Goal: Information Seeking & Learning: Learn about a topic

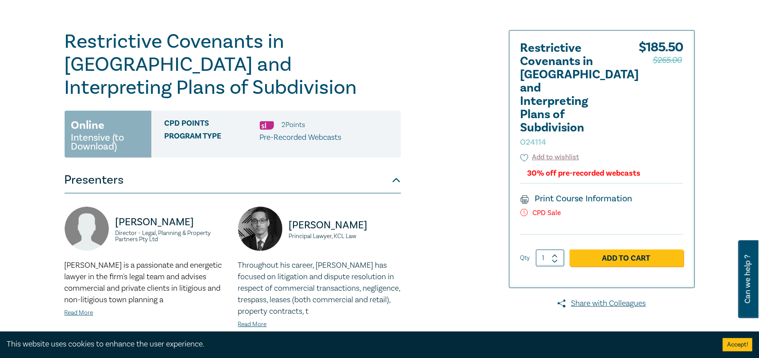
scroll to position [89, 0]
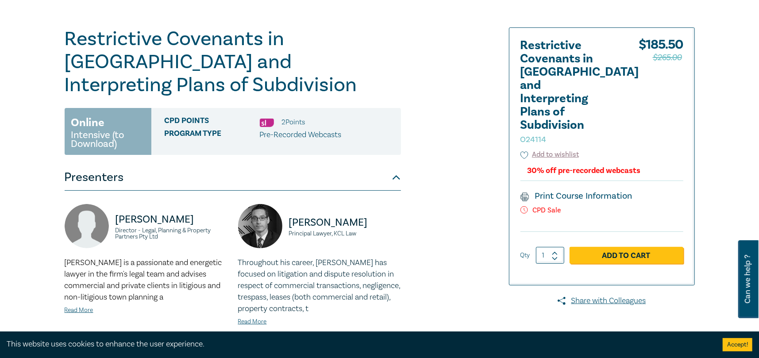
click at [542, 206] on p "CPD Sale" at bounding box center [602, 210] width 163 height 8
drag, startPoint x: 542, startPoint y: 193, endPoint x: 547, endPoint y: 190, distance: 6.0
click at [544, 206] on p "CPD Sale" at bounding box center [602, 210] width 163 height 8
click at [572, 166] on div "30% off pre-recorded webcasts" at bounding box center [584, 170] width 113 height 8
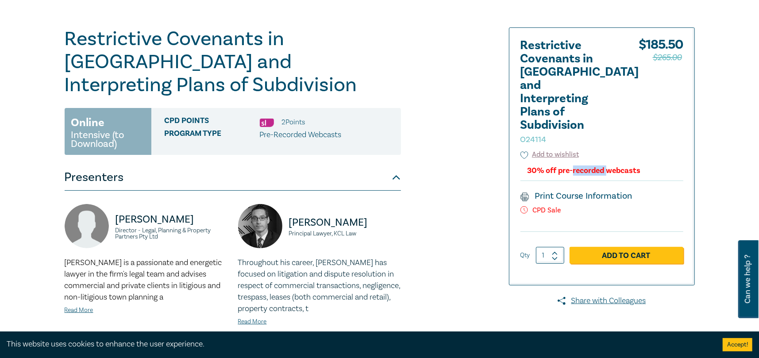
click at [572, 166] on div "30% off pre-recorded webcasts" at bounding box center [584, 170] width 113 height 8
click at [573, 166] on div "30% off pre-recorded webcasts" at bounding box center [584, 170] width 113 height 8
click at [642, 124] on div "$ 185.50 $265.00" at bounding box center [661, 94] width 45 height 111
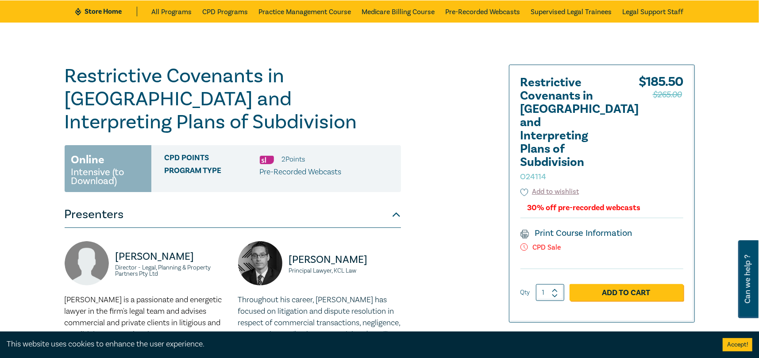
scroll to position [0, 0]
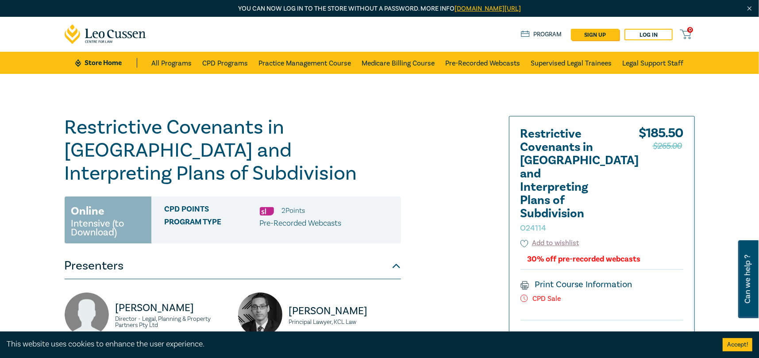
click at [287, 147] on h1 "Restrictive Covenants in Victoria and Interpreting Plans of Subdivision O24114" at bounding box center [233, 150] width 336 height 69
click at [287, 146] on h1 "Restrictive Covenants in Victoria and Interpreting Plans of Subdivision O24114" at bounding box center [233, 150] width 336 height 69
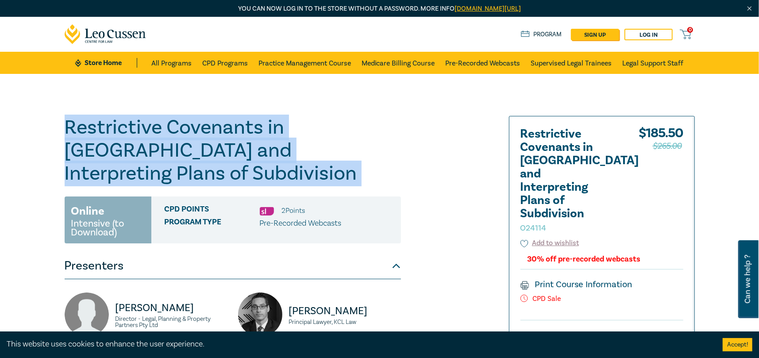
click at [287, 146] on h1 "Restrictive Covenants in Victoria and Interpreting Plans of Subdivision O24114" at bounding box center [233, 150] width 336 height 69
click at [167, 63] on link "All Programs" at bounding box center [171, 63] width 40 height 22
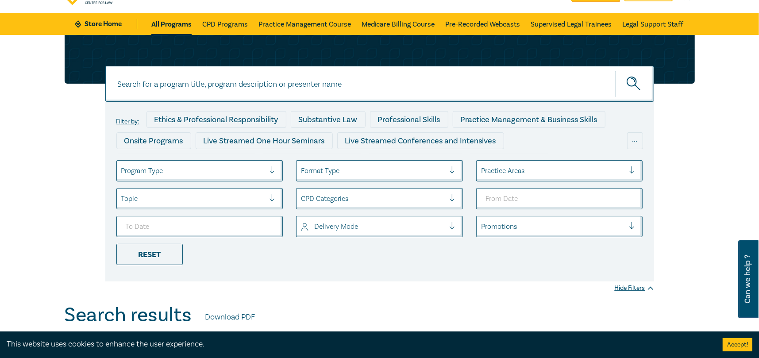
scroll to position [44, 0]
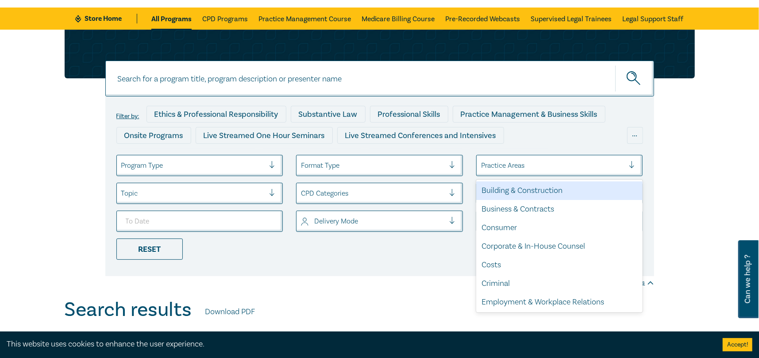
click at [541, 161] on div at bounding box center [553, 166] width 144 height 12
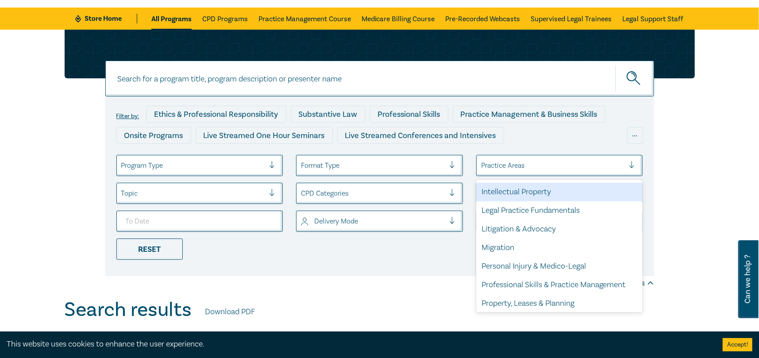
scroll to position [260, 0]
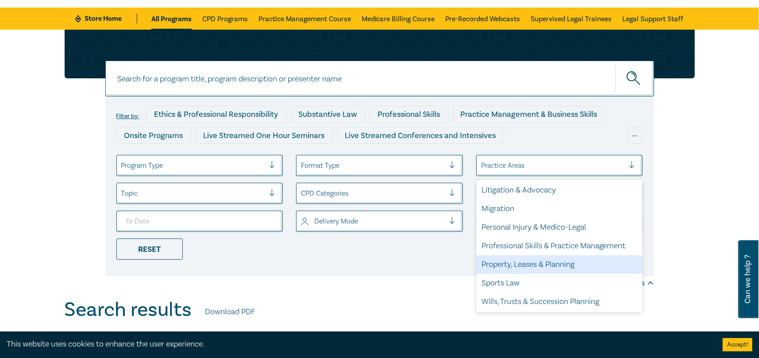
click at [585, 263] on div "Property, Leases & Planning" at bounding box center [559, 264] width 167 height 19
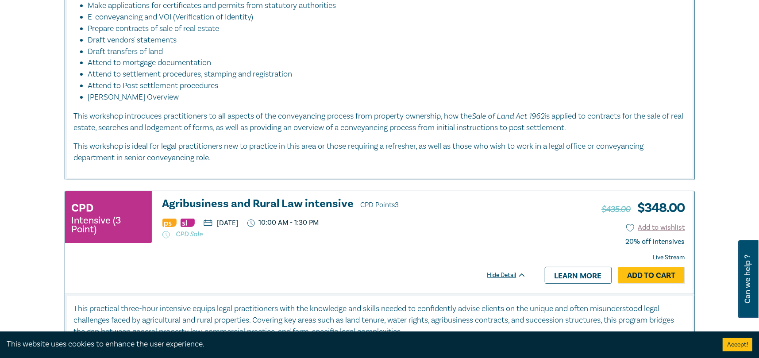
scroll to position [2524, 0]
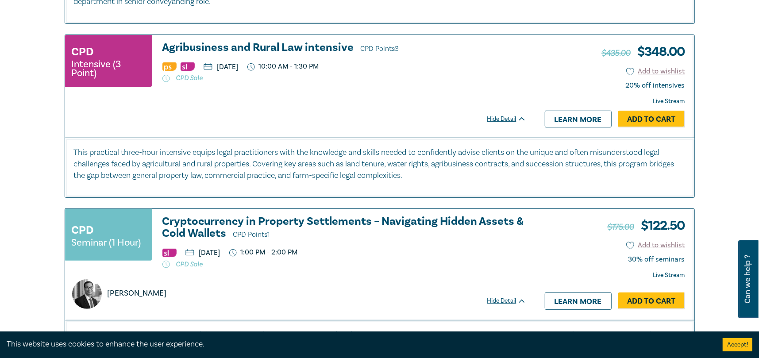
click at [307, 55] on h3 "Agribusiness and Rural Law intensive CPD Points 3" at bounding box center [344, 48] width 364 height 13
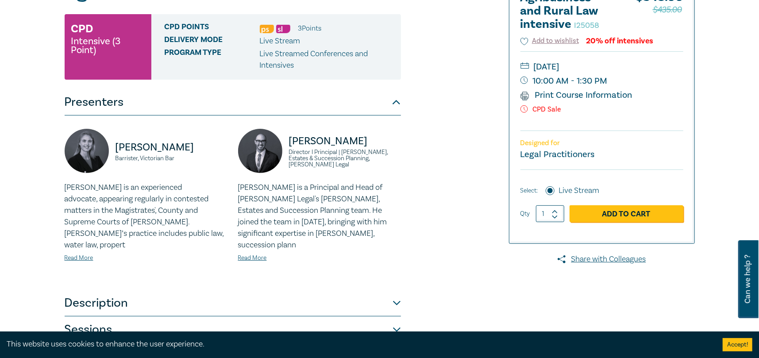
scroll to position [221, 0]
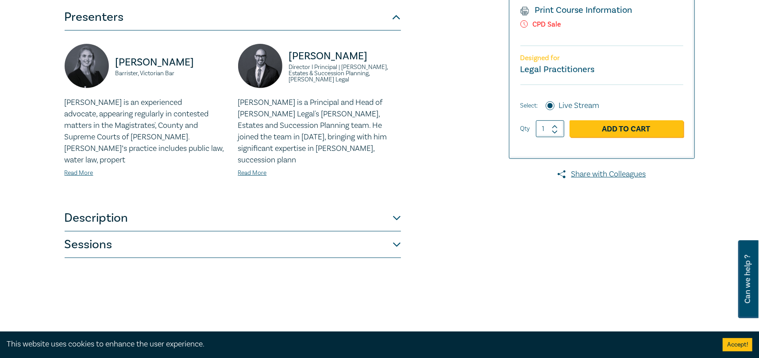
click at [391, 211] on button "Description" at bounding box center [233, 218] width 336 height 27
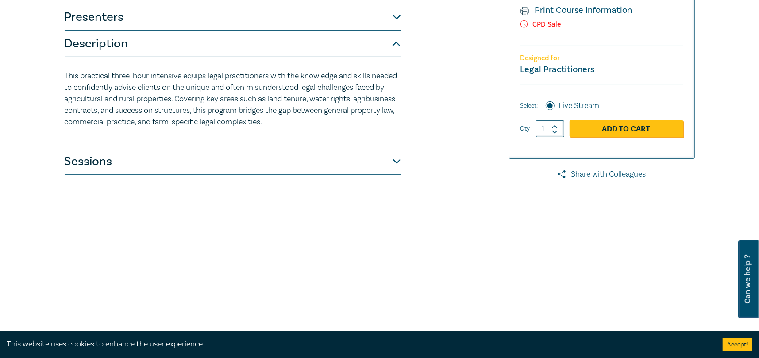
click at [271, 89] on p "This practical three-hour intensive equips legal practitioners with the knowled…" at bounding box center [233, 99] width 336 height 58
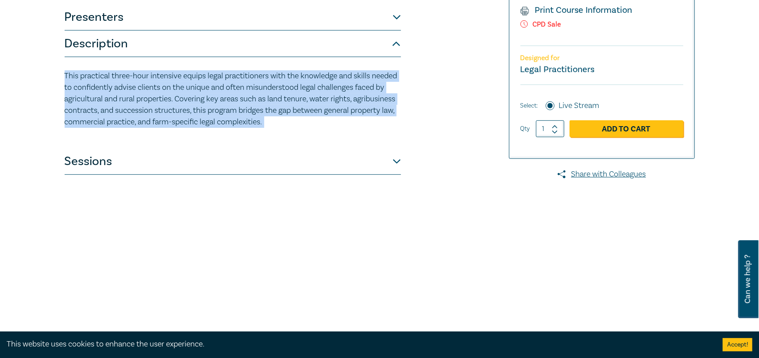
click at [271, 89] on p "This practical three-hour intensive equips legal practitioners with the knowled…" at bounding box center [233, 99] width 336 height 58
click at [332, 90] on p "This practical three-hour intensive equips legal practitioners with the knowled…" at bounding box center [233, 99] width 336 height 58
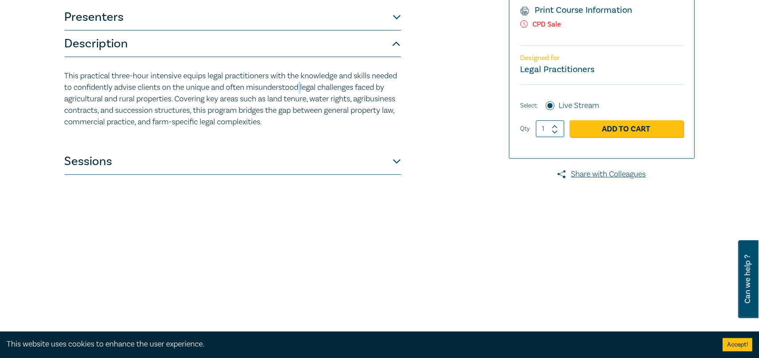
click at [332, 90] on p "This practical three-hour intensive equips legal practitioners with the knowled…" at bounding box center [233, 99] width 336 height 58
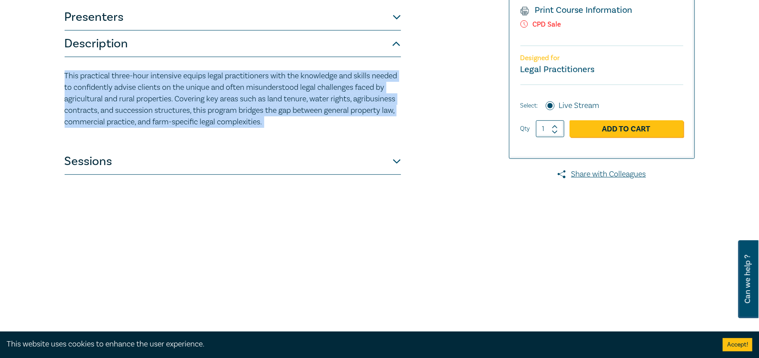
click at [332, 90] on p "This practical three-hour intensive equips legal practitioners with the knowled…" at bounding box center [233, 99] width 336 height 58
click at [331, 91] on p "This practical three-hour intensive equips legal practitioners with the knowled…" at bounding box center [233, 99] width 336 height 58
click at [234, 93] on p "This practical three-hour intensive equips legal practitioners with the knowled…" at bounding box center [233, 99] width 336 height 58
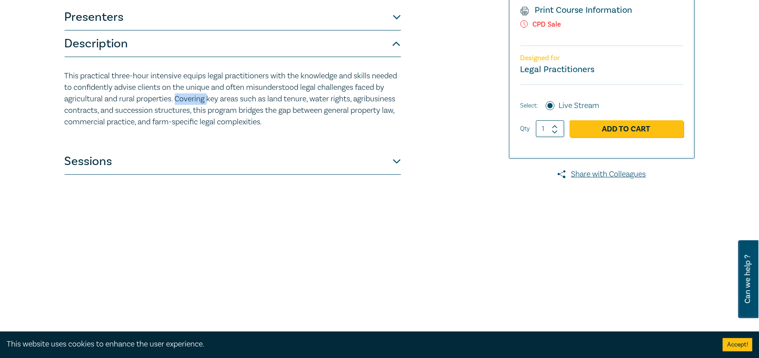
click at [234, 93] on p "This practical three-hour intensive equips legal practitioners with the knowled…" at bounding box center [233, 99] width 336 height 58
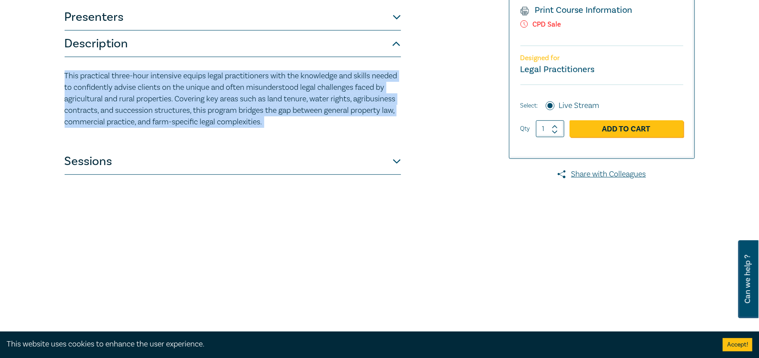
click at [234, 93] on p "This practical three-hour intensive equips legal practitioners with the knowled…" at bounding box center [233, 99] width 336 height 58
click at [234, 96] on p "This practical three-hour intensive equips legal practitioners with the knowled…" at bounding box center [233, 99] width 336 height 58
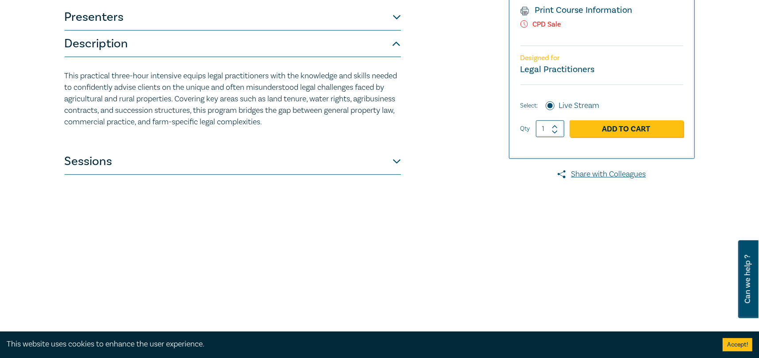
drag, startPoint x: 605, startPoint y: 266, endPoint x: 487, endPoint y: 132, distance: 178.4
click at [605, 266] on div at bounding box center [594, 116] width 214 height 443
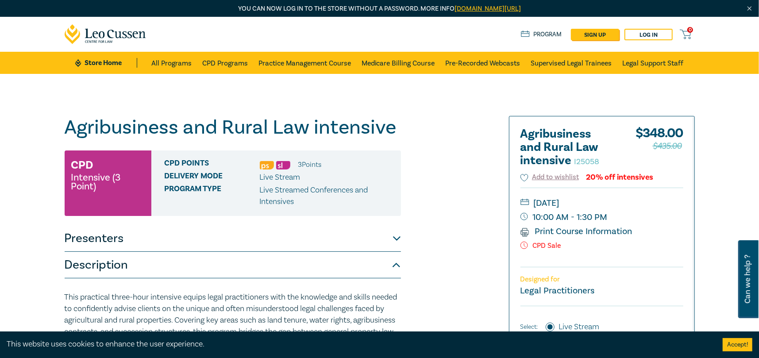
click at [206, 128] on h1 "Agribusiness and Rural Law intensive I25058" at bounding box center [233, 127] width 336 height 23
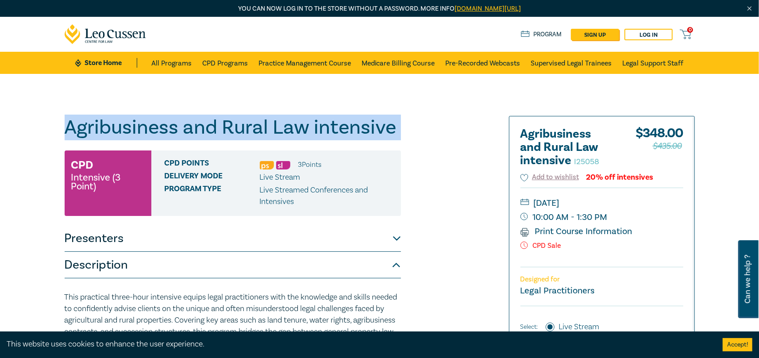
click at [206, 128] on h1 "Agribusiness and Rural Law intensive I25058" at bounding box center [233, 127] width 336 height 23
copy h1 "Agribusiness and Rural Law intensive I25058"
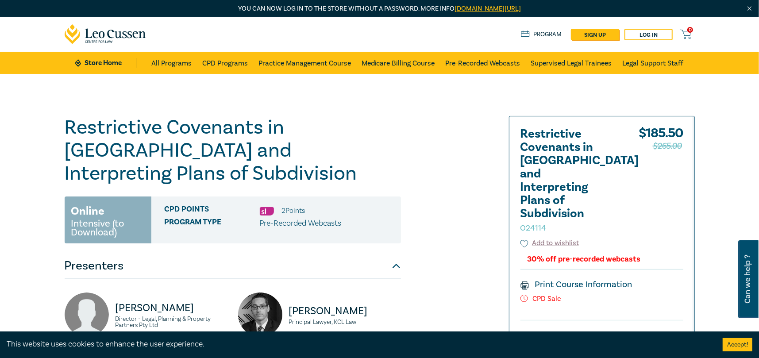
click at [138, 147] on h1 "Restrictive Covenants in Victoria and Interpreting Plans of Subdivision O24114" at bounding box center [233, 150] width 336 height 69
click at [140, 139] on h1 "Restrictive Covenants in Victoria and Interpreting Plans of Subdivision O24114" at bounding box center [233, 150] width 336 height 69
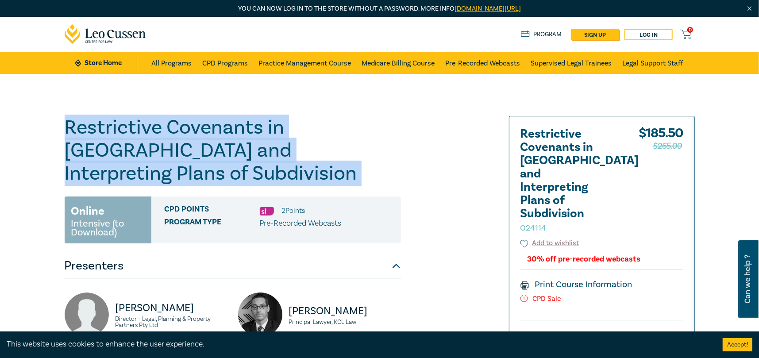
click at [140, 139] on h1 "Restrictive Covenants in Victoria and Interpreting Plans of Subdivision O24114" at bounding box center [233, 150] width 336 height 69
copy h1 "Restrictive Covenants in Victoria and Interpreting Plans of Subdivision O24114"
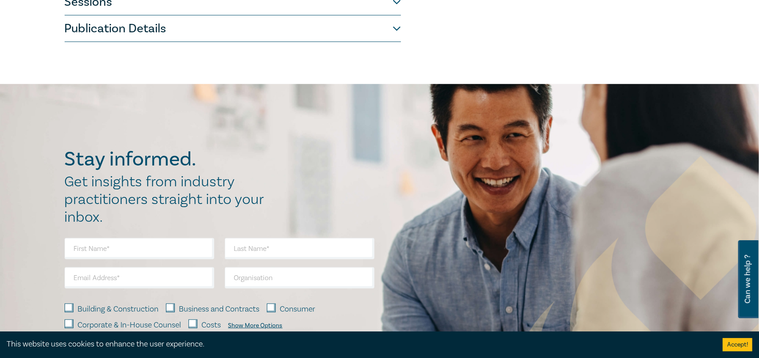
scroll to position [354, 0]
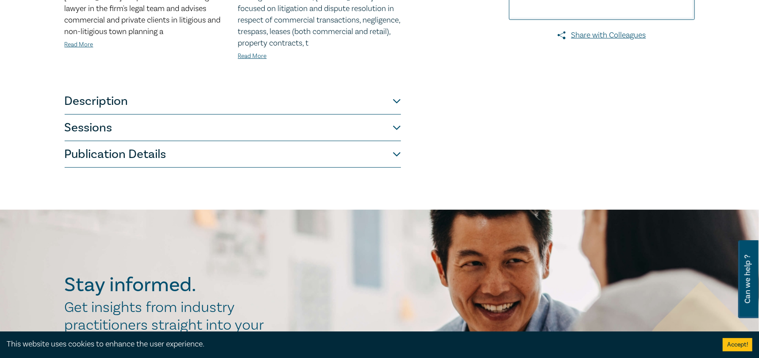
click at [223, 115] on button "Sessions" at bounding box center [233, 128] width 336 height 27
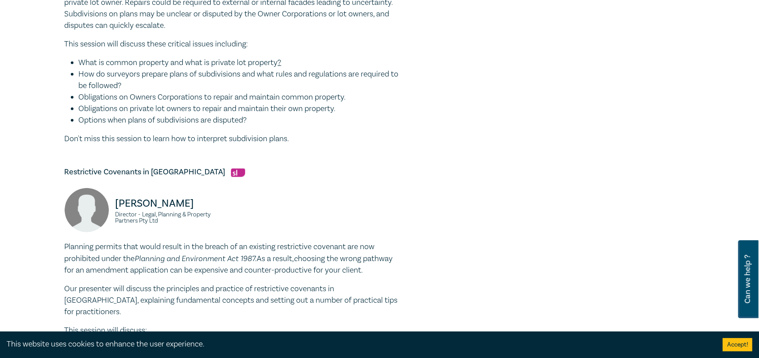
scroll to position [133, 0]
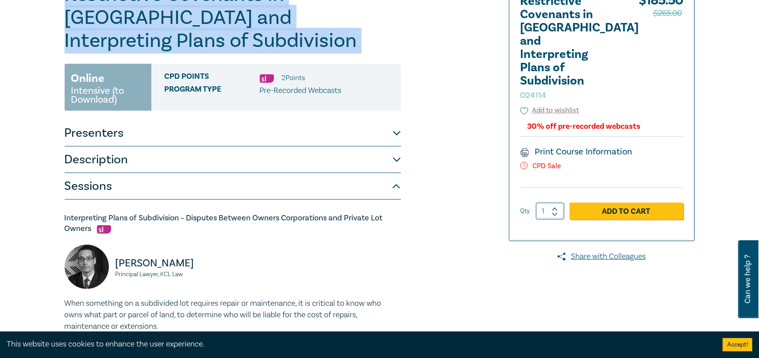
click at [212, 147] on button "Description" at bounding box center [233, 160] width 336 height 27
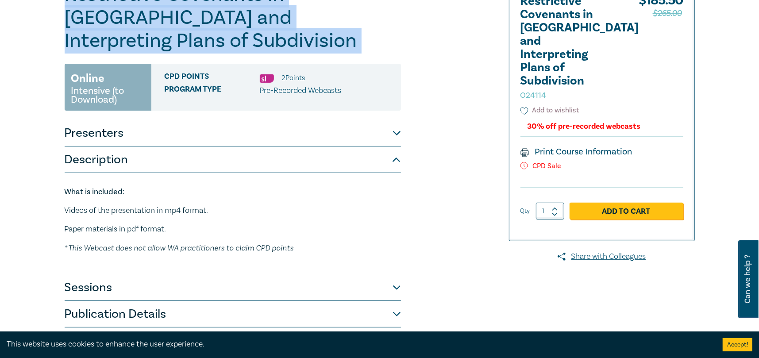
click at [214, 120] on button "Presenters" at bounding box center [233, 133] width 336 height 27
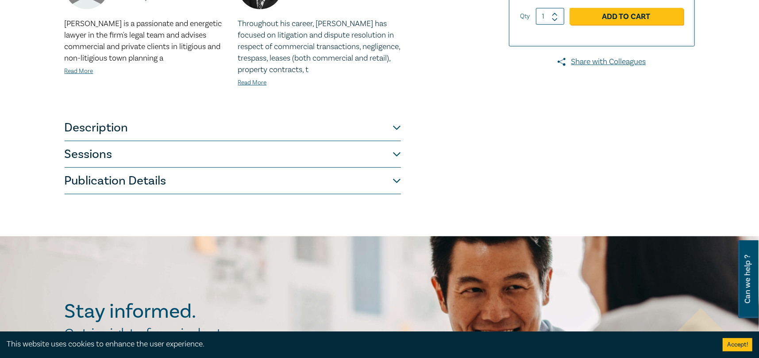
scroll to position [266, 0]
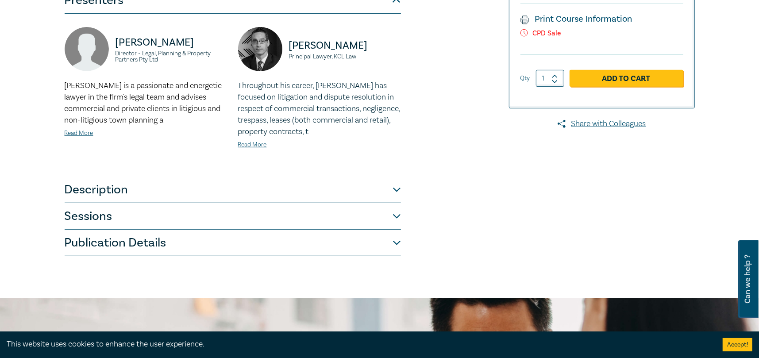
click at [185, 239] on div "Restrictive Covenants in Victoria and Interpreting Plans of Subdivision O24114 …" at bounding box center [379, 53] width 759 height 490
click at [184, 230] on button "Publication Details" at bounding box center [233, 243] width 336 height 27
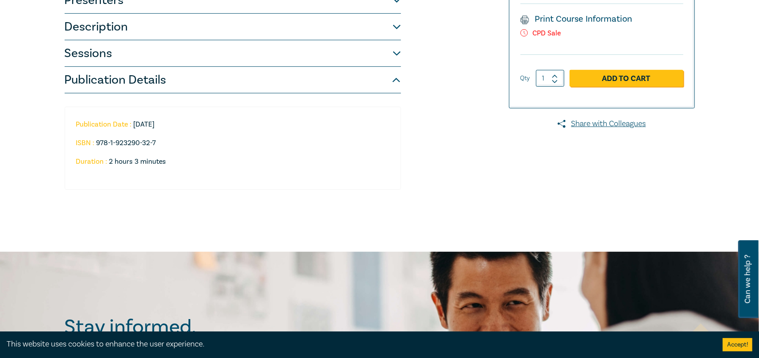
click at [209, 139] on li "ISBN : 978-1-923290-32-7" at bounding box center [227, 143] width 303 height 8
drag, startPoint x: 209, startPoint y: 121, endPoint x: 224, endPoint y: 113, distance: 17.2
click at [209, 139] on li "ISBN : 978-1-923290-32-7" at bounding box center [227, 143] width 303 height 8
click at [238, 120] on li "Publication Date : 2024-12-04" at bounding box center [227, 124] width 303 height 8
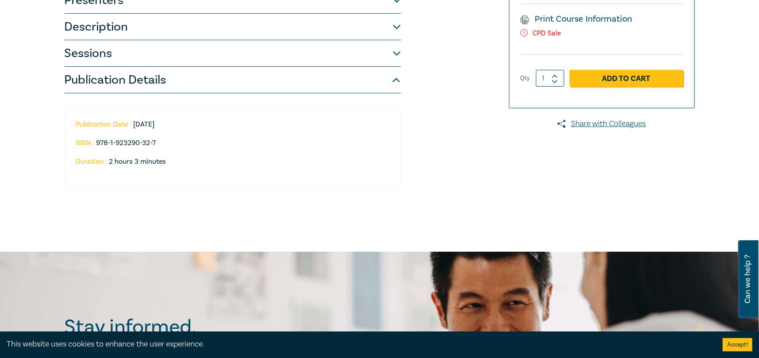
click at [237, 120] on li "Publication Date : 2024-12-04" at bounding box center [227, 124] width 303 height 8
click at [242, 107] on div "Publication Date : 2024-12-04 ISBN : 978-1-923290-32-7 Duration : 2 hours 3 min…" at bounding box center [233, 148] width 336 height 83
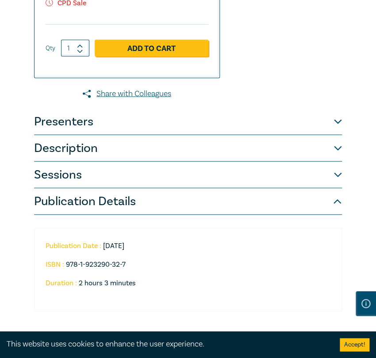
scroll to position [487, 0]
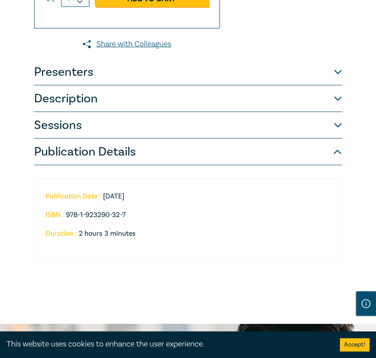
click at [84, 67] on button "Presenters" at bounding box center [188, 72] width 308 height 27
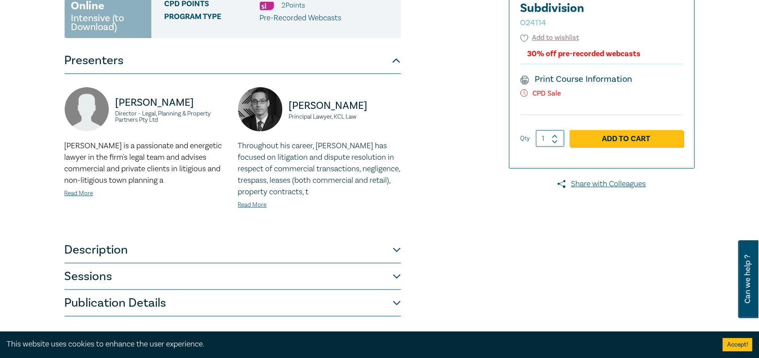
scroll to position [221, 0]
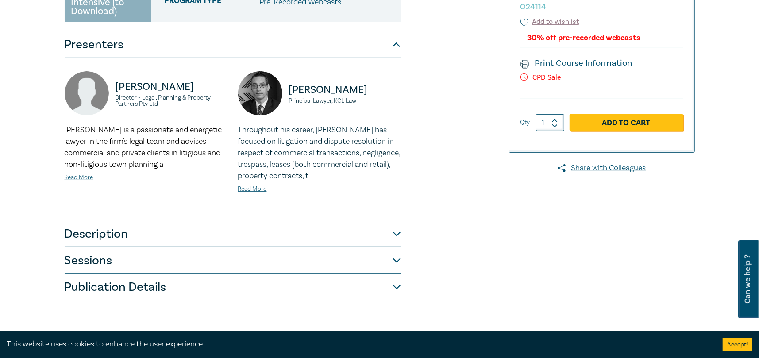
click at [308, 71] on div "Anton Block Principal Lawyer, KCL Law" at bounding box center [319, 97] width 163 height 53
